Goal: Transaction & Acquisition: Purchase product/service

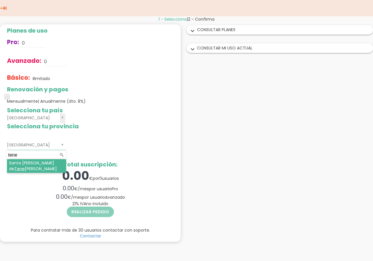
type input "tene"
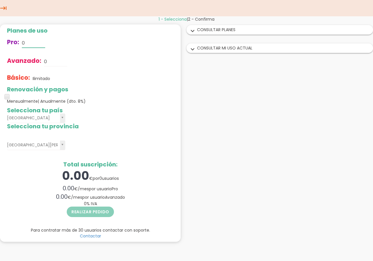
click at [4, 42] on div "Planes de uso Pro: 0 Avanzado: 0 Básico: Ilimitado Renovación y pagos Mensualme…" at bounding box center [90, 132] width 180 height 217
drag, startPoint x: 52, startPoint y: 61, endPoint x: 34, endPoint y: 58, distance: 18.7
click at [34, 59] on div "Avanzado: 0" at bounding box center [90, 61] width 167 height 19
type input "4"
click at [95, 84] on div "Básico: Ilimitado" at bounding box center [90, 78] width 167 height 15
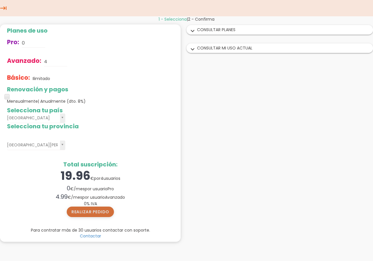
drag, startPoint x: 104, startPoint y: 211, endPoint x: 97, endPoint y: 211, distance: 6.4
click at [97, 211] on button "Realizar pedido" at bounding box center [90, 212] width 47 height 10
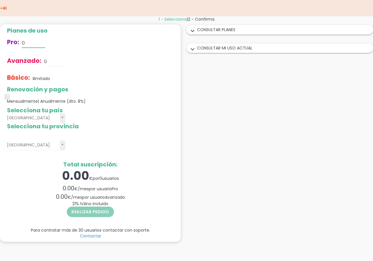
drag, startPoint x: 20, startPoint y: 43, endPoint x: 3, endPoint y: 41, distance: 17.3
click at [3, 41] on div "Planes de uso Pro: 0 Avanzado: 0 Básico: Ilimitado Renovación y pagos Mensualme…" at bounding box center [90, 132] width 180 height 217
click at [73, 71] on div "Avanzado: 0" at bounding box center [90, 61] width 167 height 19
drag, startPoint x: 47, startPoint y: 64, endPoint x: 40, endPoint y: 63, distance: 7.2
click at [40, 63] on div "Avanzado: 0" at bounding box center [90, 61] width 167 height 19
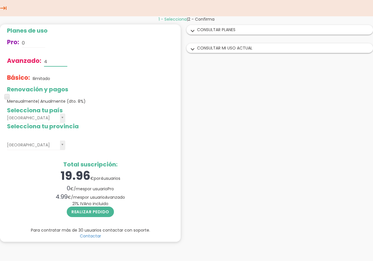
type input "4"
click at [100, 211] on button "Realizar pedido" at bounding box center [90, 212] width 47 height 10
